Goal: Transaction & Acquisition: Purchase product/service

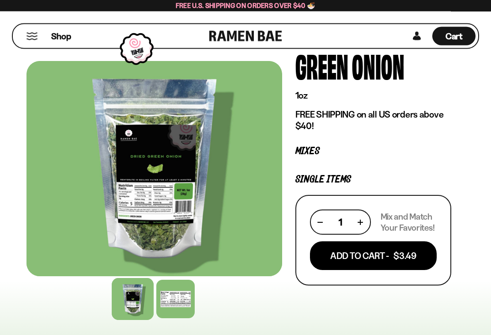
scroll to position [60, 0]
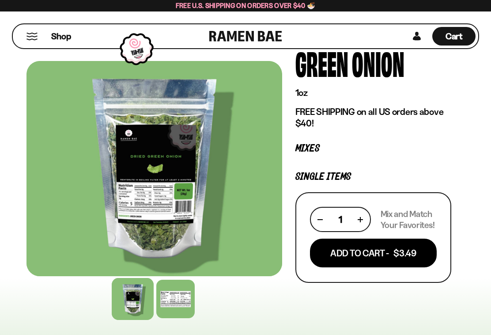
click at [362, 214] on div "1" at bounding box center [340, 219] width 45 height 11
click at [361, 216] on div "1" at bounding box center [340, 219] width 45 height 11
click at [359, 217] on button "button" at bounding box center [360, 219] width 5 height 5
click at [372, 252] on button "Add To Cart - $6.98" at bounding box center [373, 252] width 127 height 29
click at [379, 256] on button "Add To Cart - $6.98" at bounding box center [373, 252] width 127 height 29
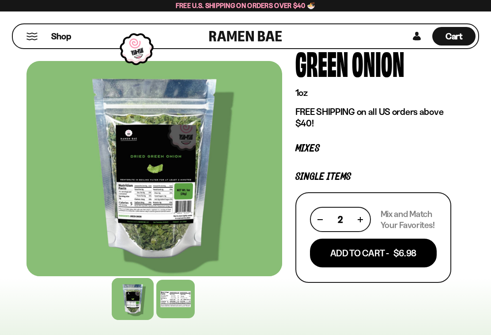
click at [366, 248] on button "Add To Cart - $6.98" at bounding box center [373, 252] width 127 height 29
click at [384, 253] on button "Add To Cart - $6.98" at bounding box center [373, 252] width 127 height 29
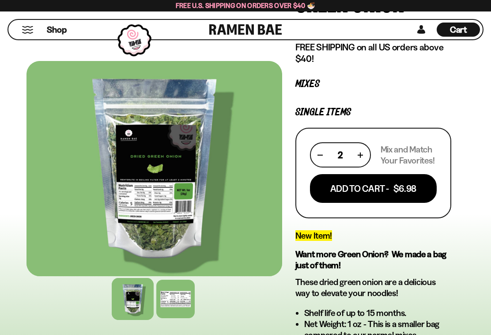
scroll to position [120, 0]
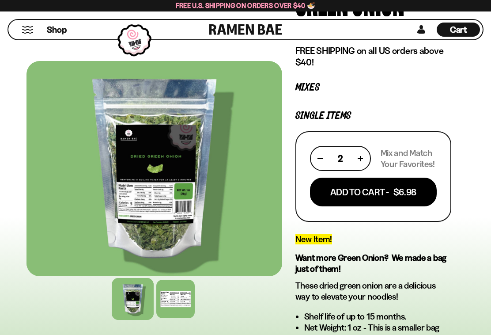
click at [378, 191] on button "Add To Cart - $6.98" at bounding box center [373, 191] width 127 height 29
click at [381, 191] on button "Add To Cart - $6.98" at bounding box center [373, 191] width 127 height 29
click at [375, 189] on button "Add To Cart - $6.98" at bounding box center [373, 191] width 127 height 29
click at [457, 30] on span "Cart" at bounding box center [458, 29] width 17 height 11
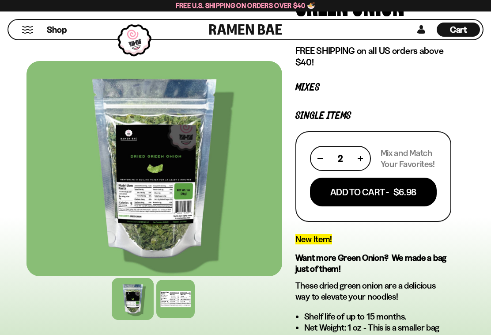
click at [460, 27] on span "Cart" at bounding box center [458, 29] width 17 height 11
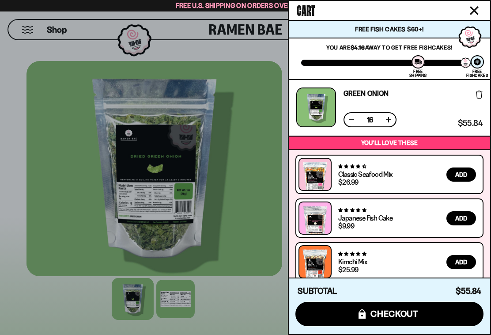
click at [353, 118] on button at bounding box center [351, 119] width 9 height 9
click at [353, 117] on button at bounding box center [351, 119] width 9 height 9
click at [355, 117] on button at bounding box center [351, 119] width 9 height 9
click at [350, 118] on button at bounding box center [351, 119] width 9 height 9
click at [350, 120] on button at bounding box center [351, 119] width 9 height 9
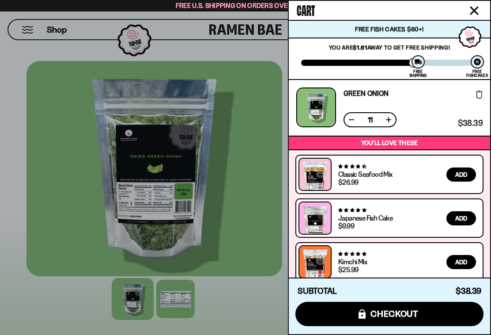
click at [353, 118] on button at bounding box center [351, 119] width 9 height 9
click at [352, 119] on button at bounding box center [351, 119] width 9 height 9
click at [351, 120] on button at bounding box center [351, 119] width 9 height 9
click at [348, 122] on button at bounding box center [351, 119] width 9 height 9
click at [350, 119] on button at bounding box center [351, 119] width 9 height 9
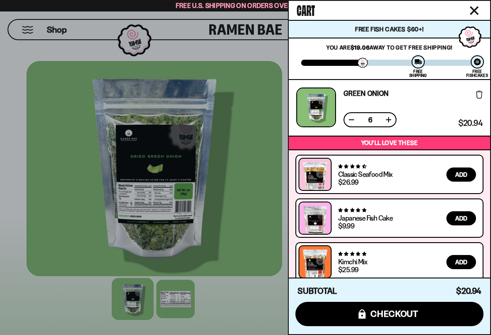
scroll to position [0, 0]
click at [474, 8] on icon "Close cart" at bounding box center [474, 10] width 9 height 9
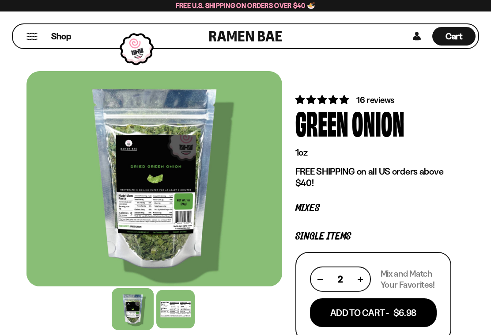
click at [34, 35] on button "Mobile Menu Trigger" at bounding box center [32, 37] width 12 height 8
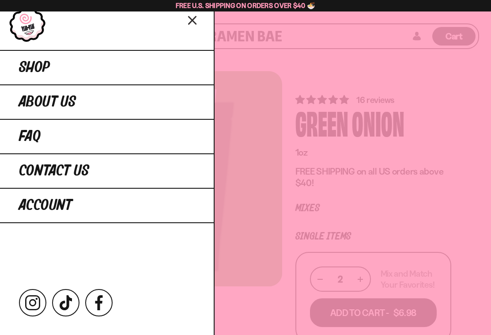
click at [79, 66] on link "Shop" at bounding box center [107, 67] width 214 height 34
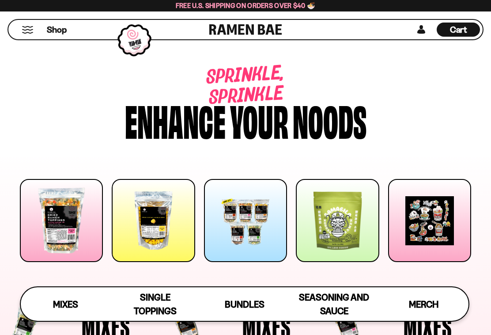
scroll to position [715, 0]
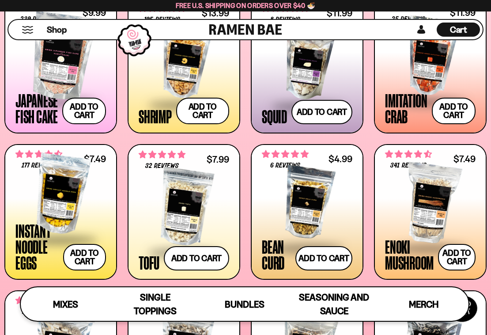
click at [88, 259] on button "Add to cart Add ― Regular price $7.49 Regular price Sale price $7.49 Unit price…" at bounding box center [84, 257] width 43 height 26
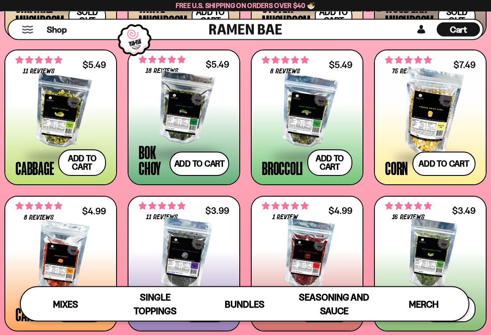
scroll to position [1102, 0]
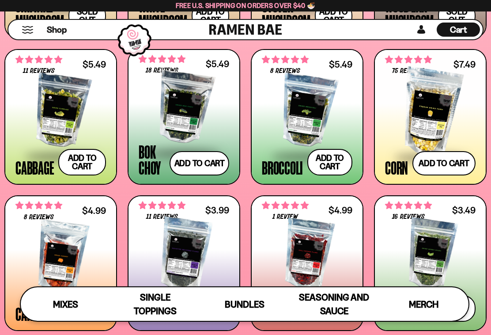
click at [83, 165] on button "Add to cart Add ― Regular price $5.49 Regular price Sale price $5.49 Unit price…" at bounding box center [82, 162] width 48 height 26
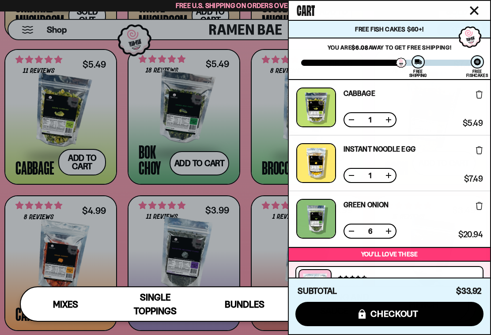
click at [248, 145] on div at bounding box center [245, 167] width 491 height 335
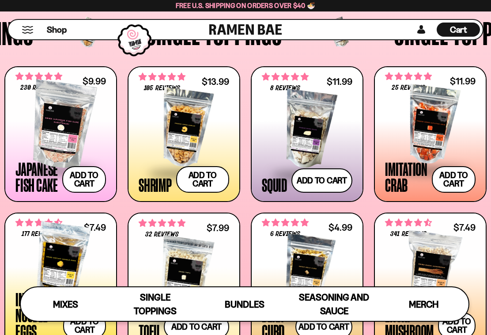
scroll to position [647, 0]
